Goal: Download file/media

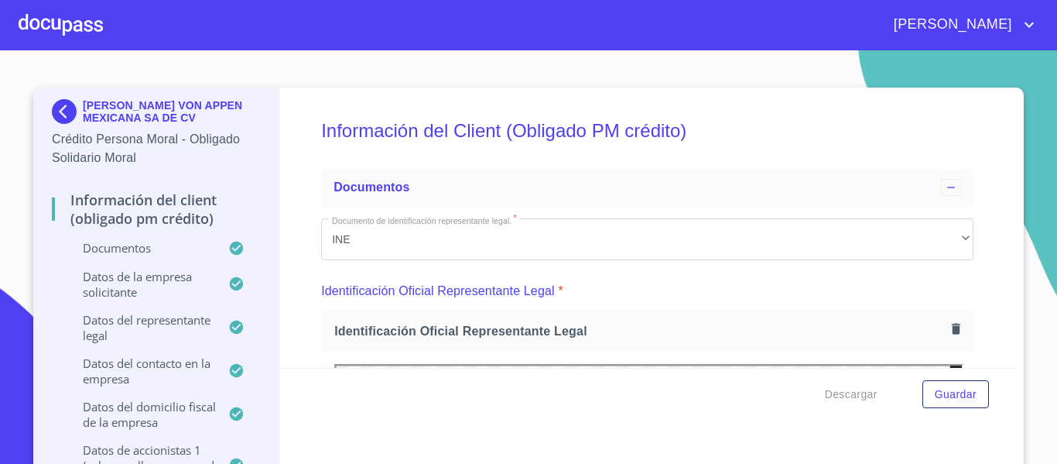
scroll to position [232, 0]
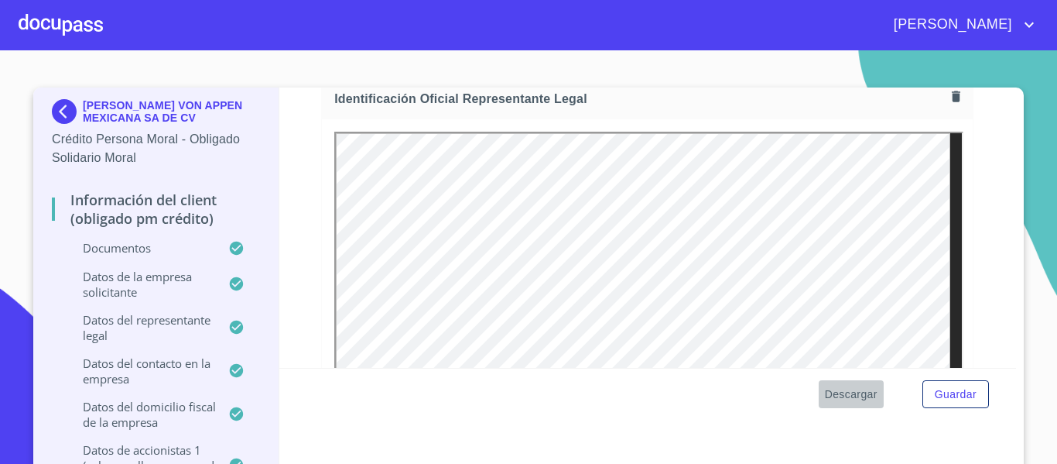
click at [846, 399] on span "Descargar" at bounding box center [851, 394] width 53 height 19
